Goal: Find specific page/section: Find specific page/section

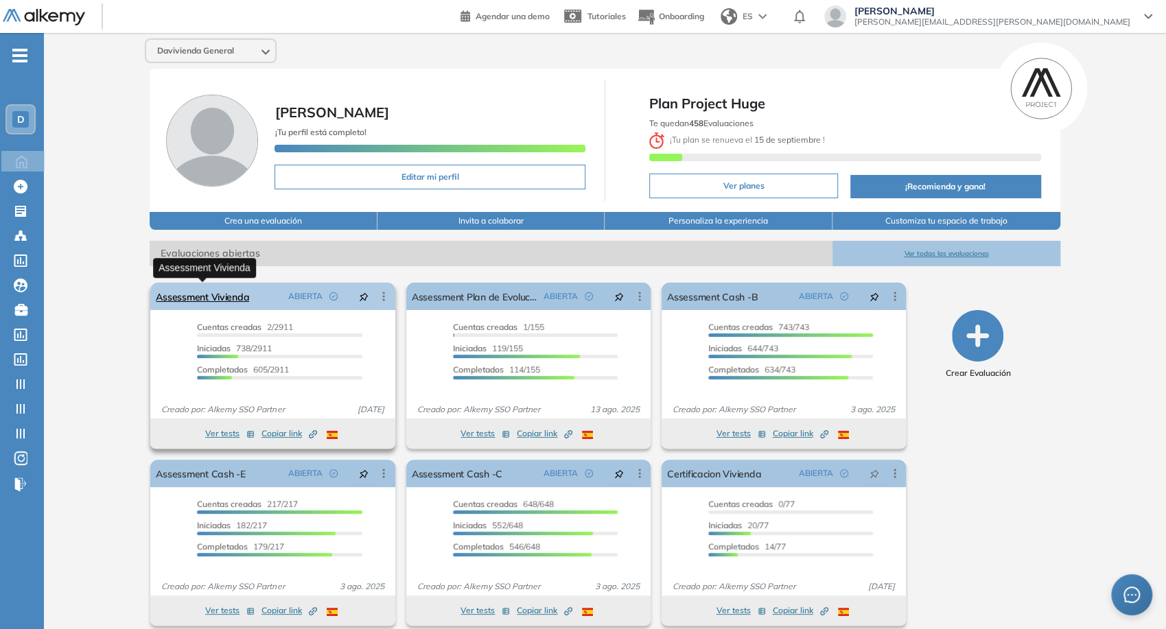
click at [237, 299] on link "Assessment Vivienda" at bounding box center [202, 296] width 93 height 27
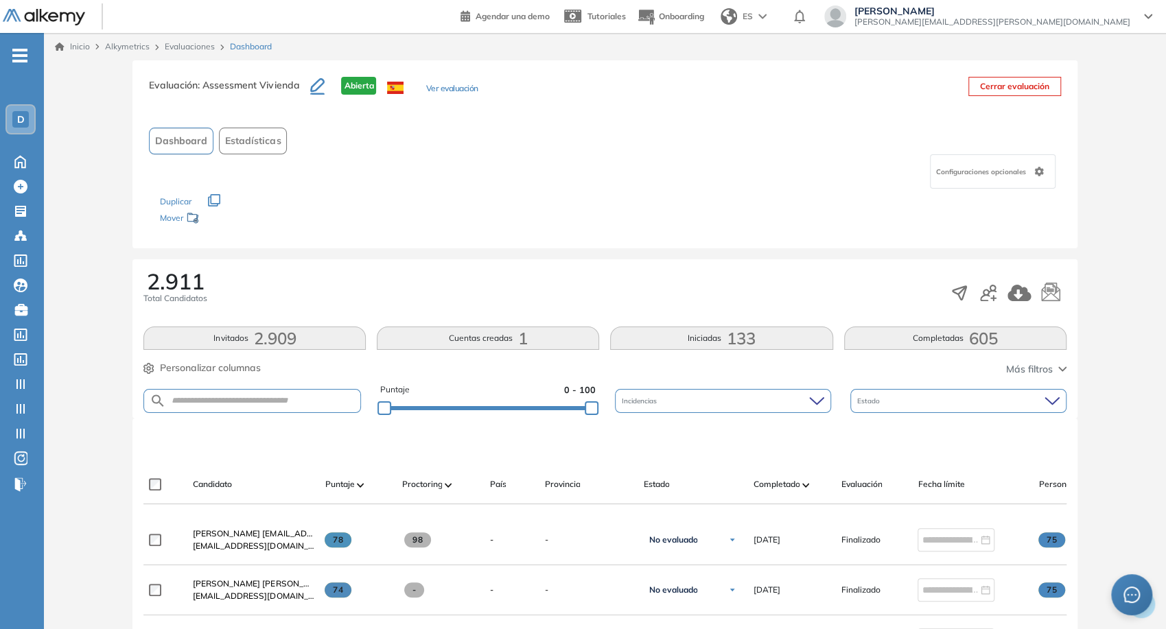
click at [730, 338] on span "133" at bounding box center [741, 338] width 29 height 0
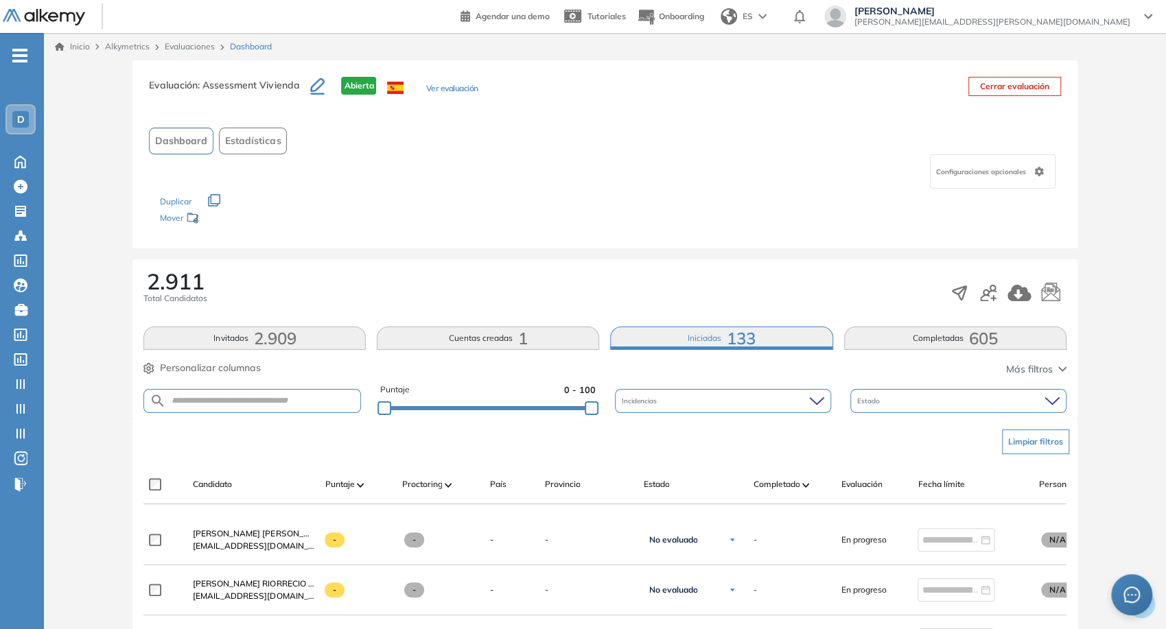
click at [862, 401] on span "Estado" at bounding box center [869, 401] width 25 height 10
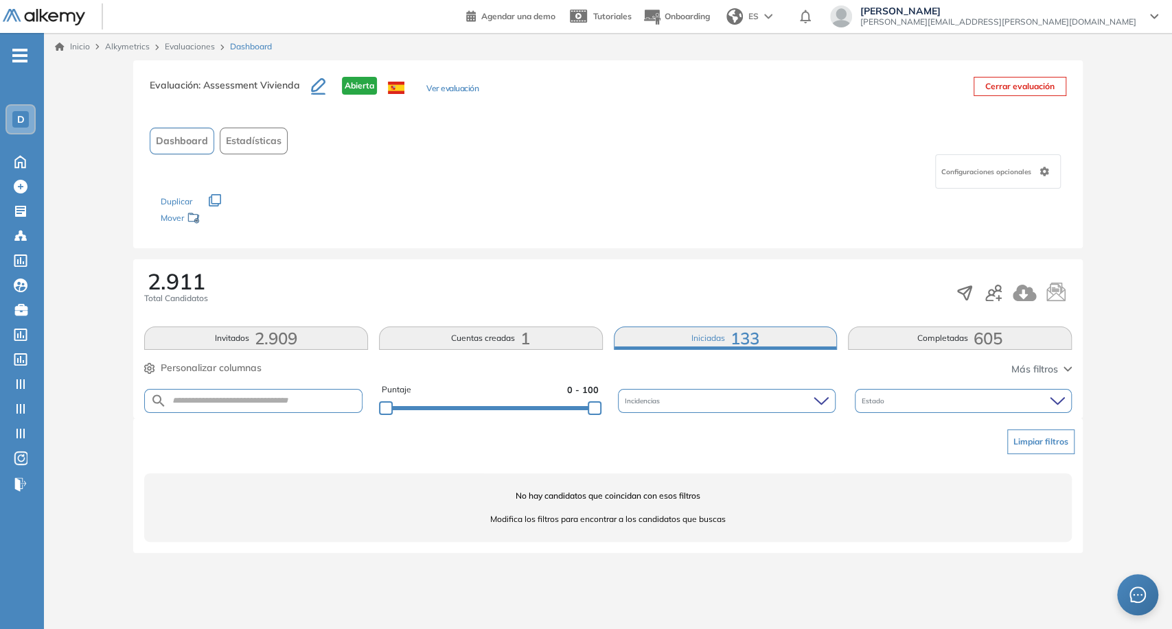
click at [931, 315] on div "2.911 Total Candidatos Invitados 2.909 Cuentas creadas 1 Iniciadas 133 Completa…" at bounding box center [607, 338] width 949 height 159
click at [938, 327] on button "Completadas 605" at bounding box center [960, 338] width 224 height 23
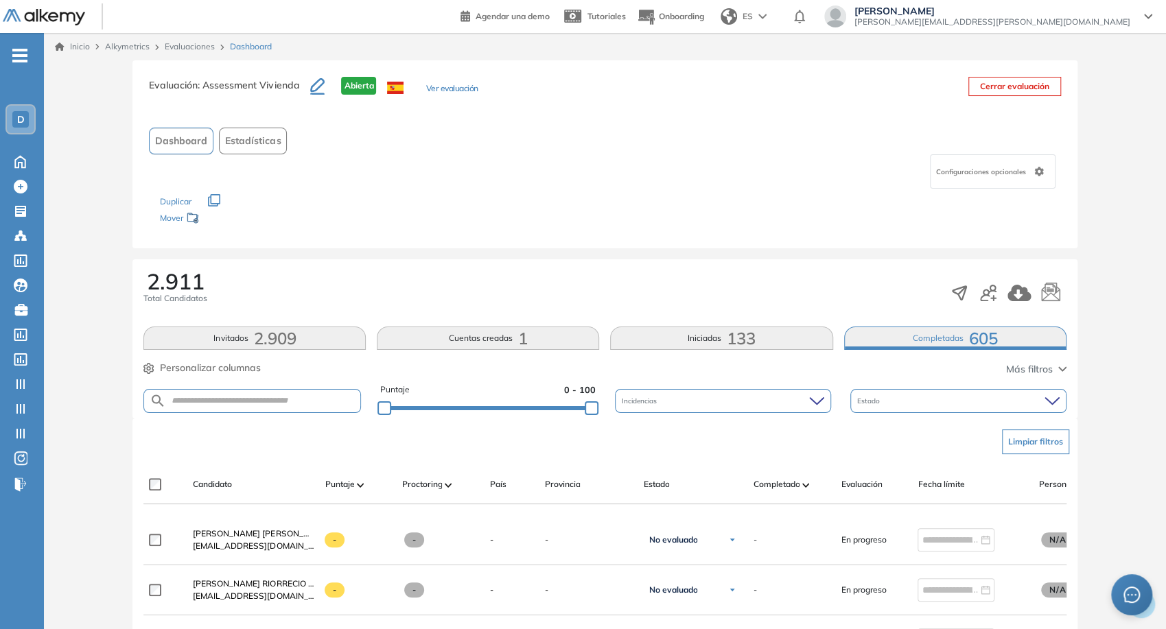
click at [811, 395] on div "Incidencias" at bounding box center [723, 401] width 216 height 24
click at [893, 402] on div "Estado" at bounding box center [958, 401] width 216 height 24
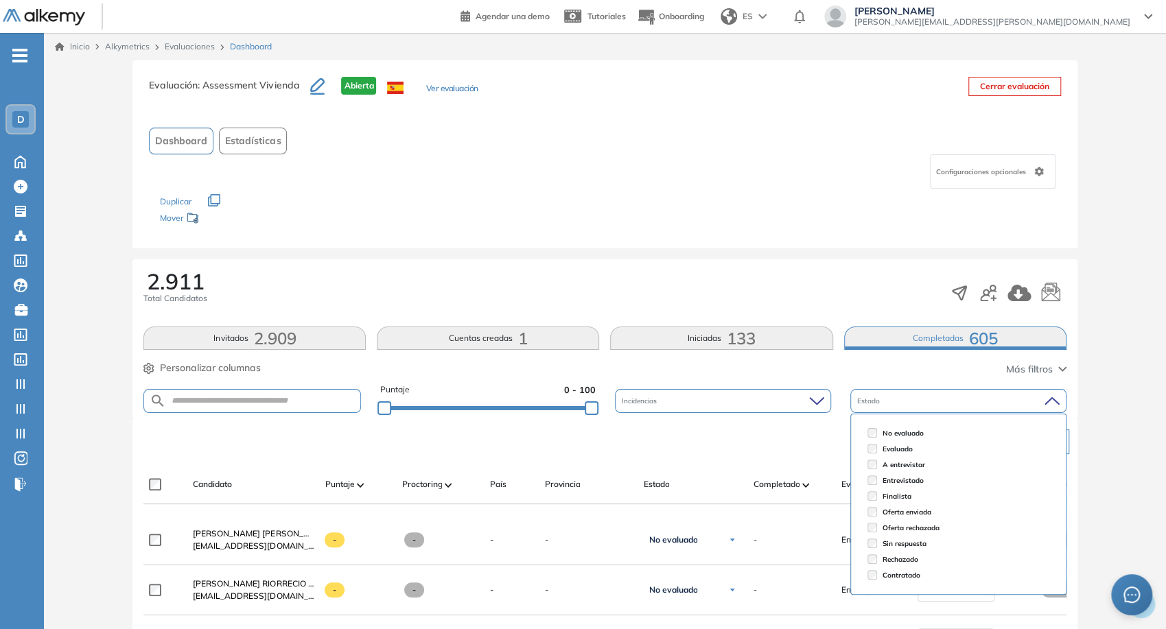
click at [866, 450] on li "Evaluado" at bounding box center [958, 449] width 193 height 16
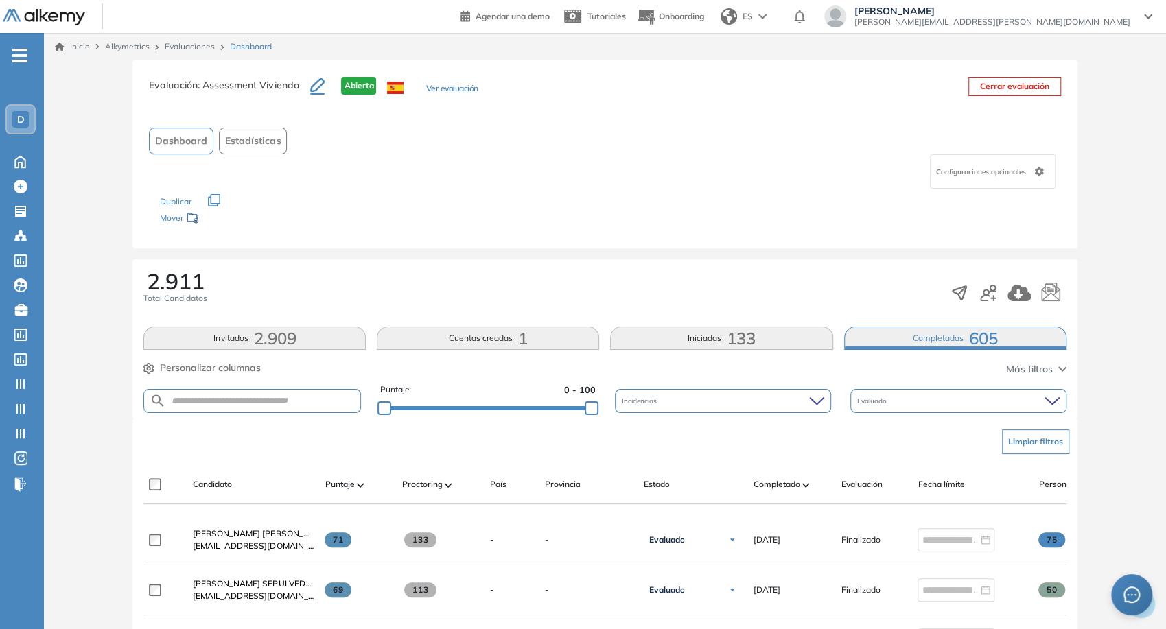
click at [803, 380] on div "2.911 Total Candidatos Invitados 2.909 Cuentas creadas 1 Iniciadas 133 Completa…" at bounding box center [604, 338] width 944 height 159
click at [770, 332] on button "Iniciadas 133" at bounding box center [721, 338] width 222 height 23
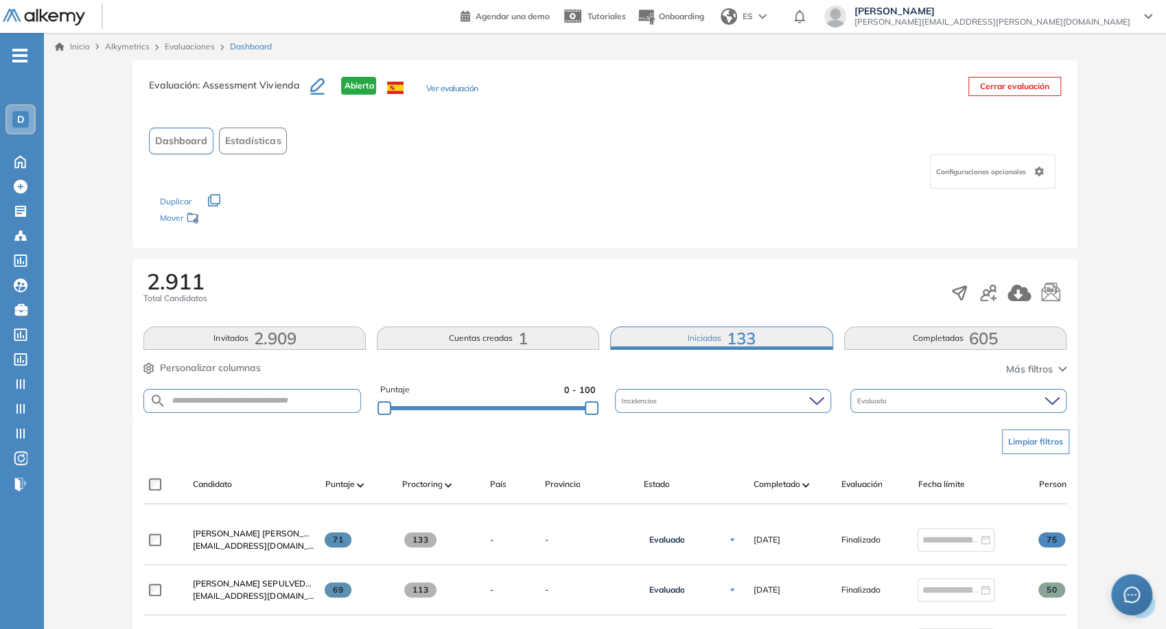
click at [717, 320] on div "2.911 Total Candidatos Invitados 2.909 Cuentas creadas 1 Iniciadas 133 Completa…" at bounding box center [604, 338] width 944 height 159
click at [721, 331] on button "Iniciadas 133" at bounding box center [721, 338] width 222 height 23
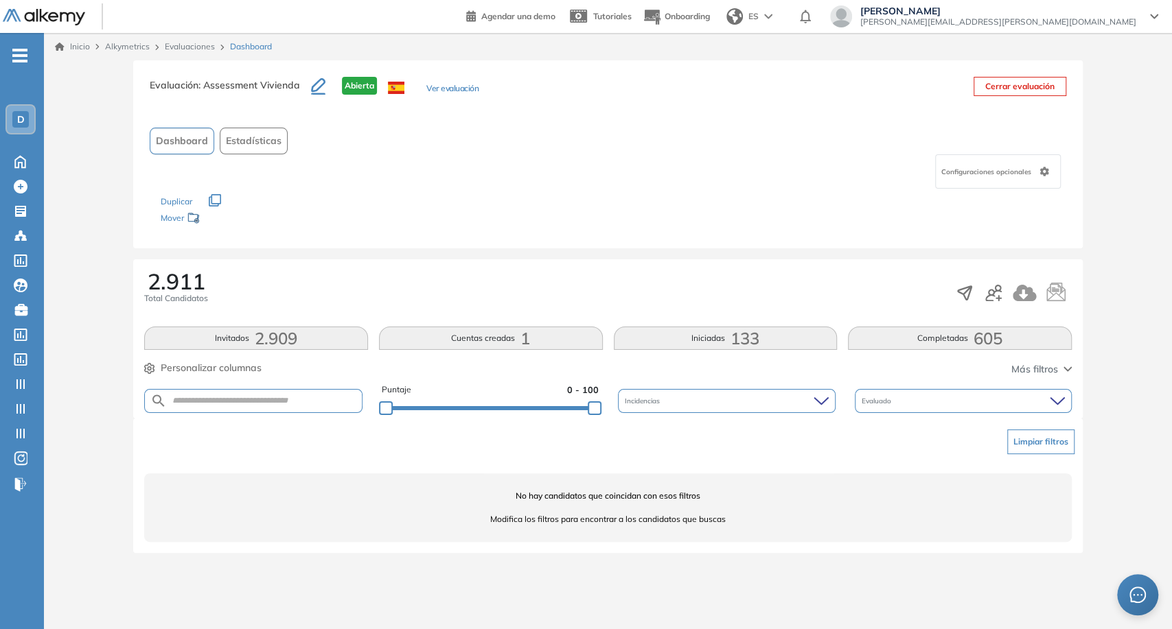
click at [1018, 343] on button "Completadas 605" at bounding box center [960, 338] width 224 height 23
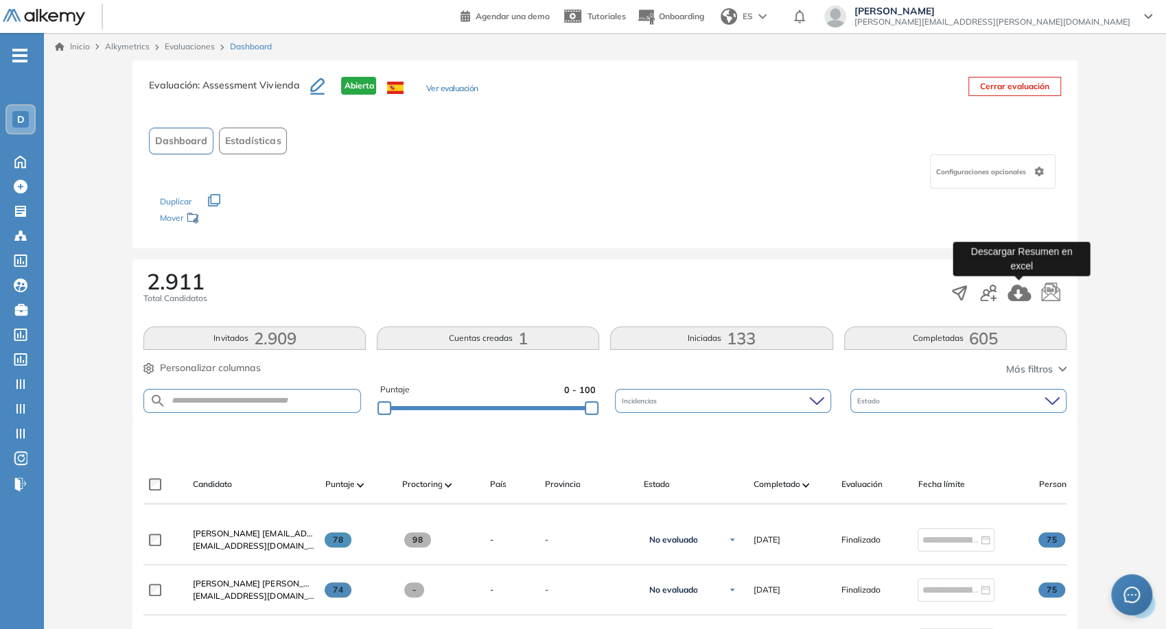
click at [1010, 294] on icon "button" at bounding box center [1019, 293] width 23 height 16
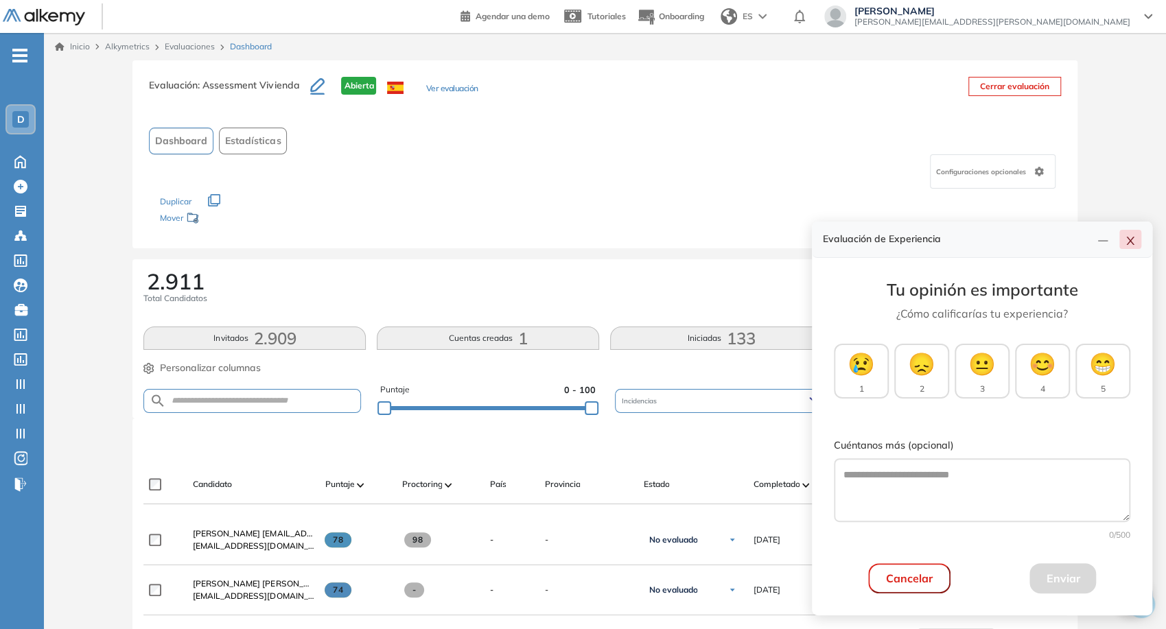
click at [1131, 246] on icon "close" at bounding box center [1130, 240] width 11 height 11
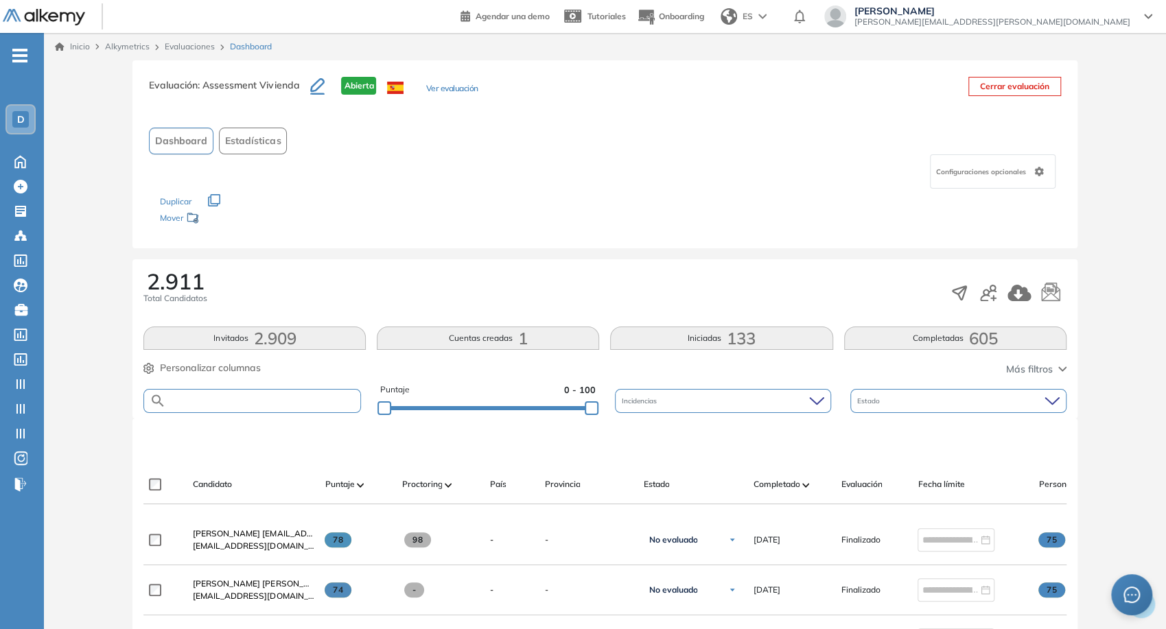
click at [179, 404] on input "text" at bounding box center [263, 401] width 194 height 10
paste input "**********"
type input "**********"
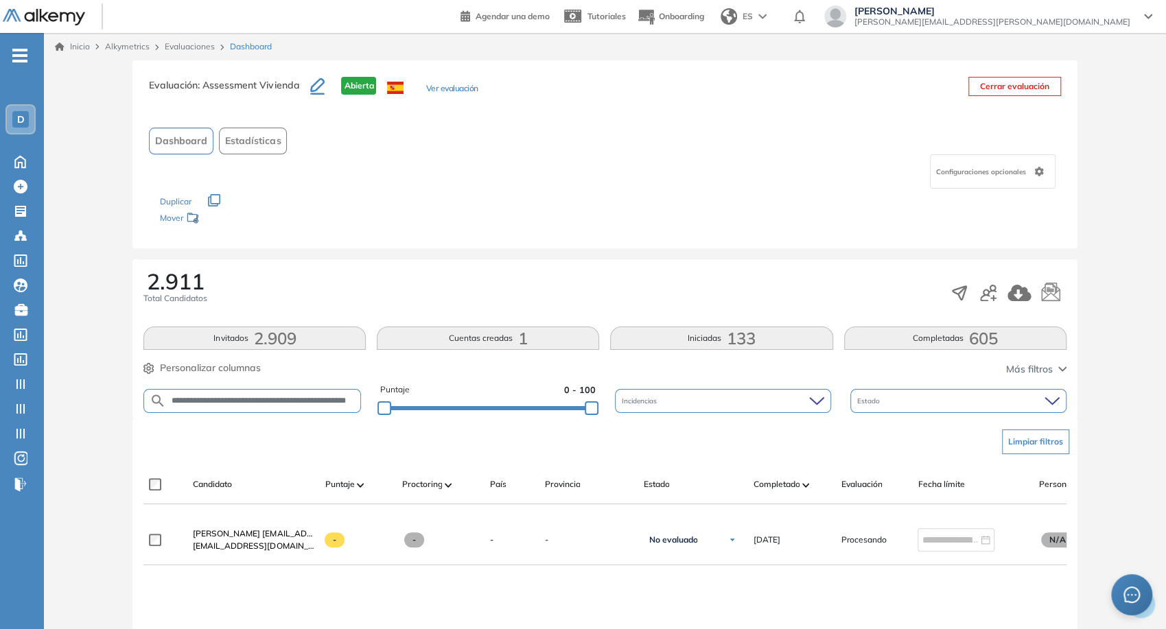
scroll to position [0, 60]
drag, startPoint x: 249, startPoint y: 402, endPoint x: 496, endPoint y: 443, distance: 249.8
click at [496, 443] on div "Evaluación : Assessment Vivienda Abierta Ver evaluación Cerrar evaluación Dashb…" at bounding box center [604, 447] width 1111 height 774
click at [58, 9] on img at bounding box center [44, 17] width 82 height 17
